Goal: Navigation & Orientation: Find specific page/section

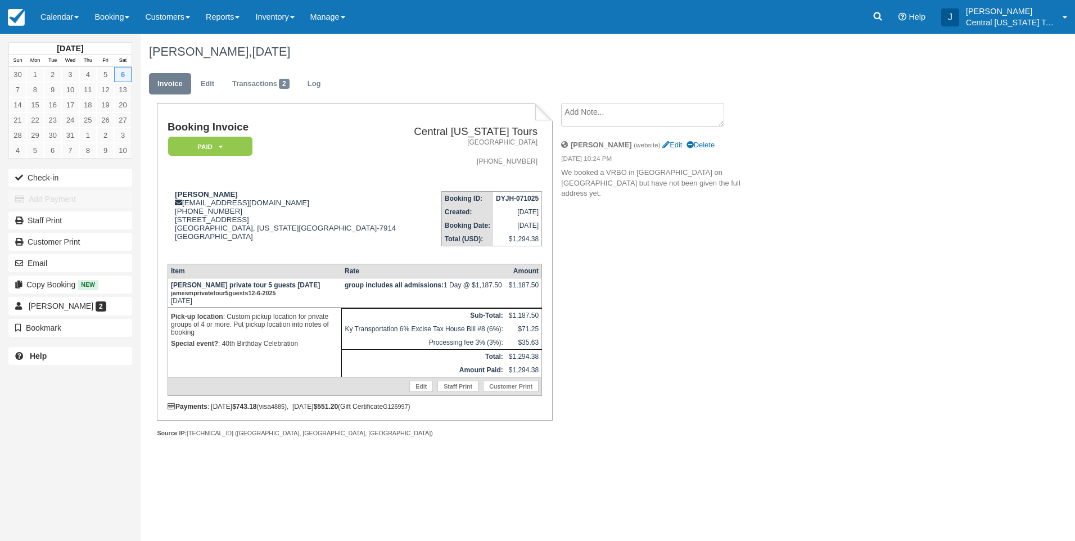
drag, startPoint x: 373, startPoint y: 276, endPoint x: 394, endPoint y: 264, distance: 23.7
click at [372, 276] on th "Rate" at bounding box center [424, 271] width 164 height 14
click at [9, 15] on img at bounding box center [16, 17] width 17 height 17
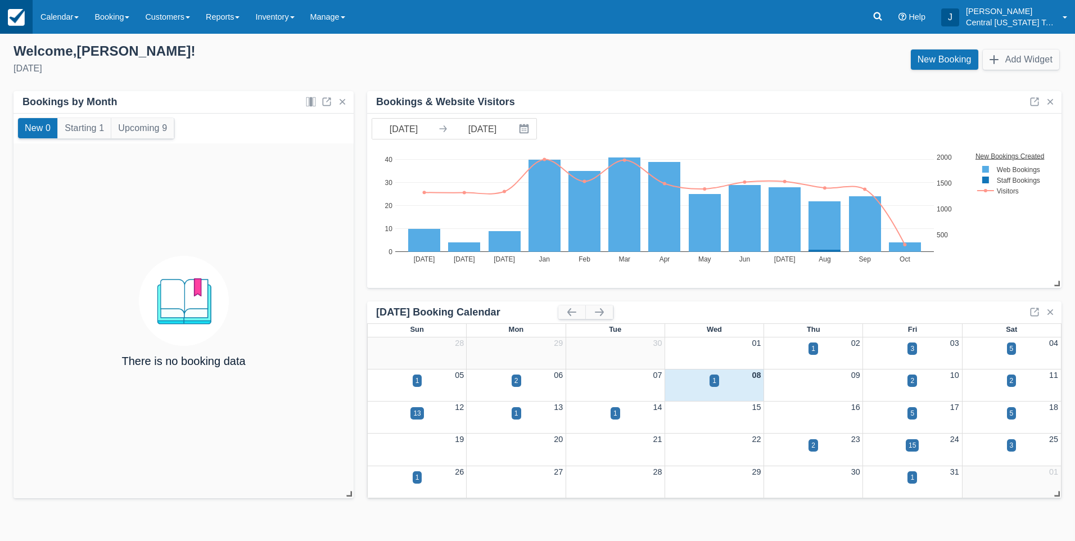
click at [18, 21] on img at bounding box center [16, 17] width 17 height 17
